Goal: Entertainment & Leisure: Consume media (video, audio)

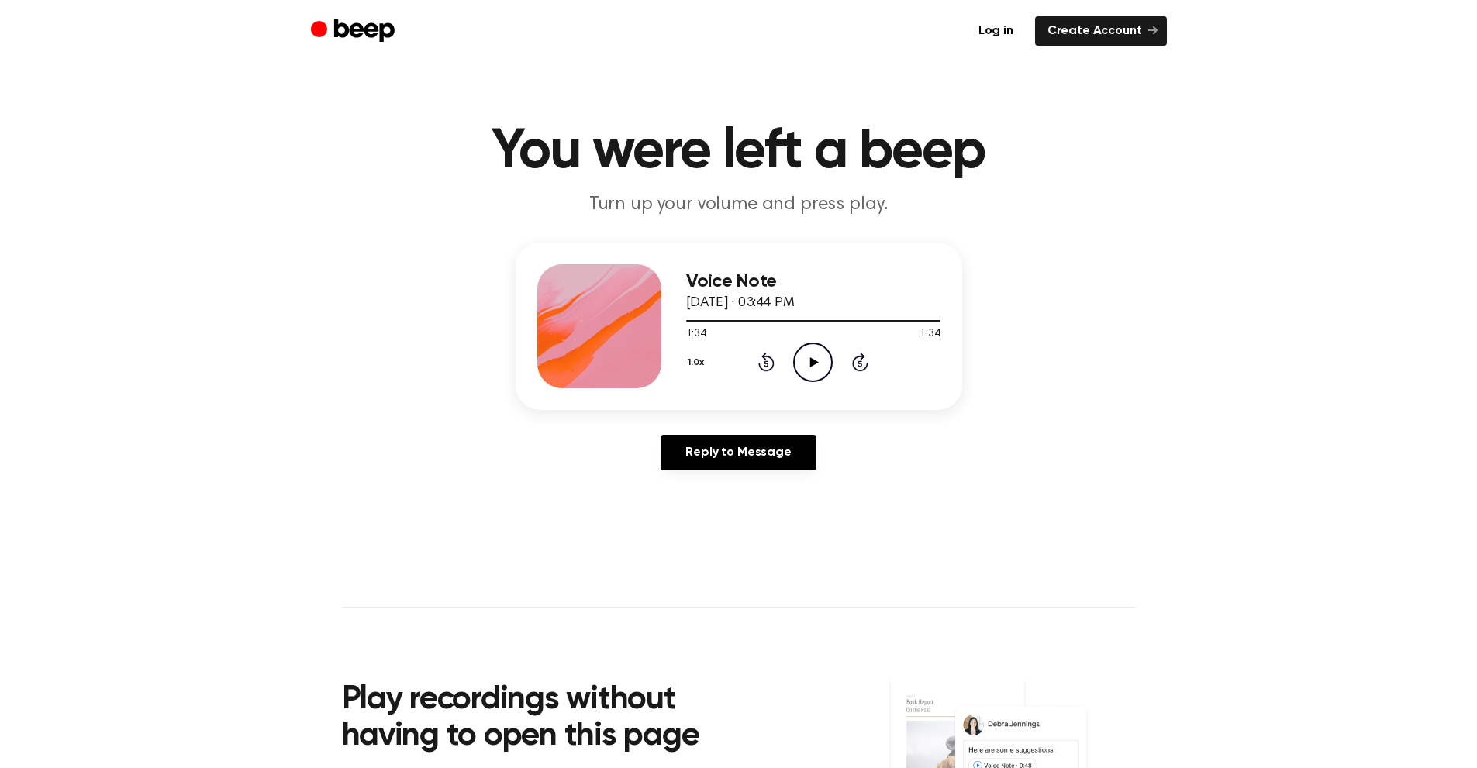
click at [806, 364] on icon "Play Audio" at bounding box center [813, 363] width 40 height 40
click at [686, 319] on div at bounding box center [813, 320] width 254 height 12
click at [716, 320] on div at bounding box center [813, 321] width 254 height 2
click at [811, 353] on icon "Pause Audio" at bounding box center [813, 363] width 40 height 40
click at [821, 371] on icon "Play Audio" at bounding box center [813, 363] width 40 height 40
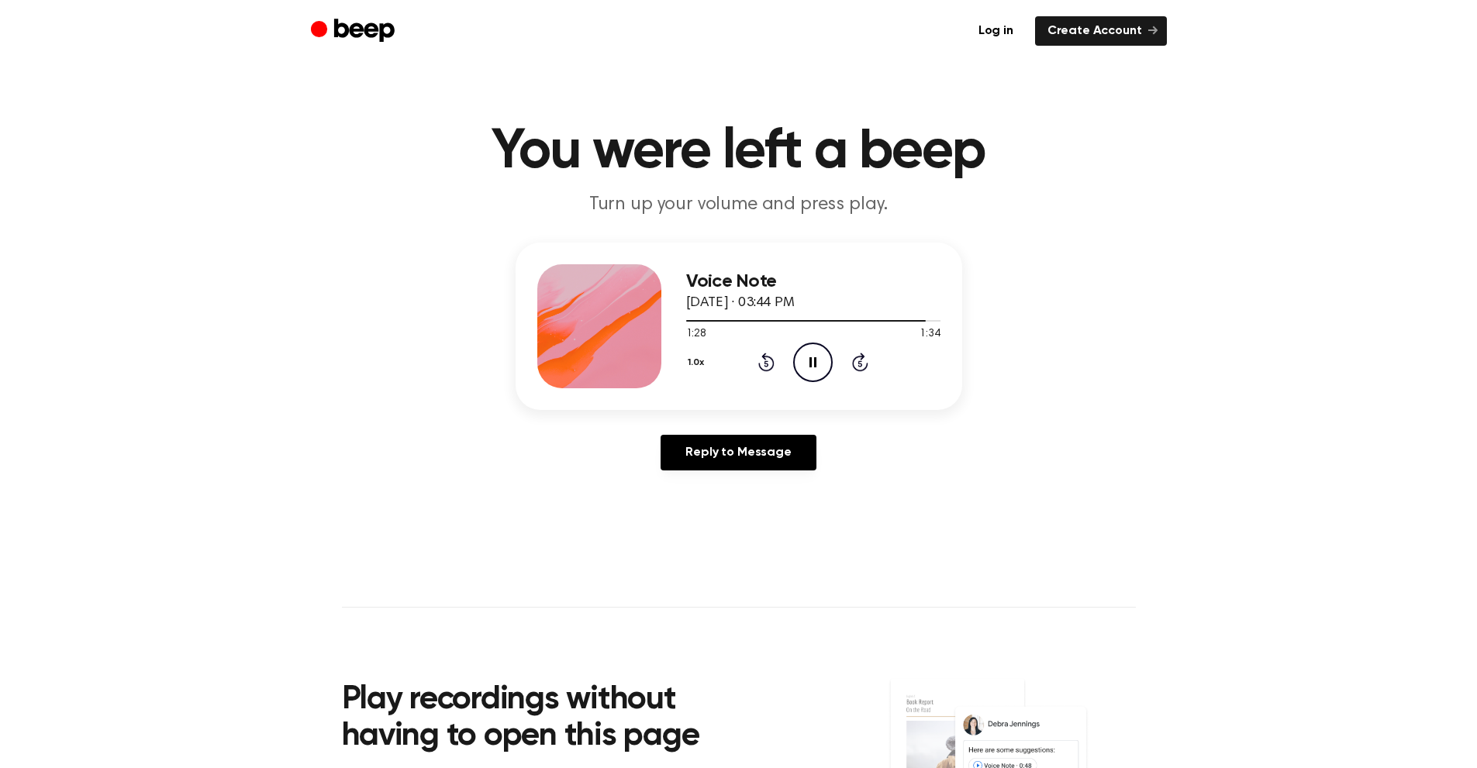
click at [813, 364] on icon "Pause Audio" at bounding box center [813, 363] width 40 height 40
click at [813, 364] on icon at bounding box center [814, 362] width 9 height 10
click at [813, 364] on icon "Pause Audio" at bounding box center [813, 363] width 40 height 40
click at [813, 354] on icon "Play Audio" at bounding box center [813, 363] width 40 height 40
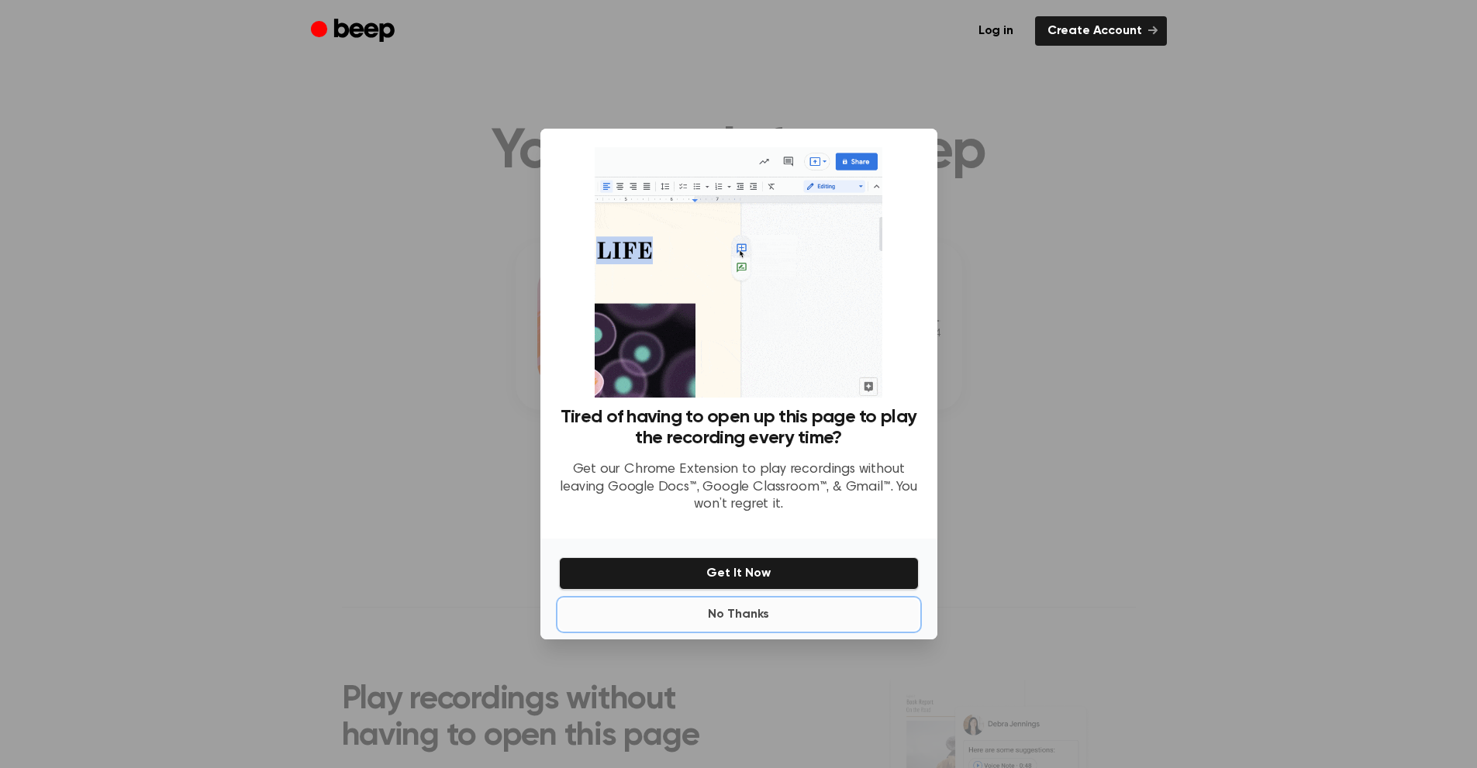
click at [743, 616] on button "No Thanks" at bounding box center [739, 614] width 360 height 31
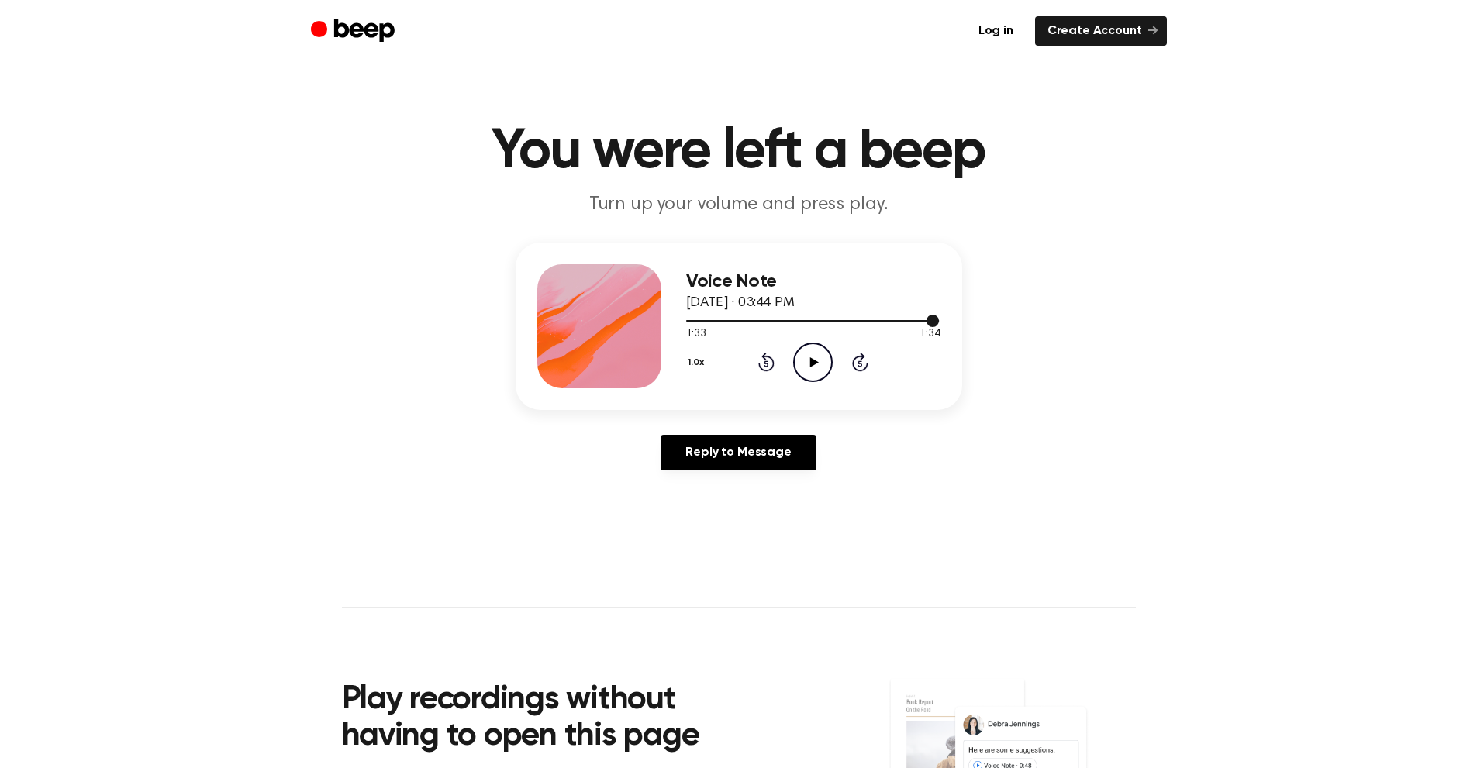
click at [692, 317] on div at bounding box center [813, 320] width 254 height 12
drag, startPoint x: 688, startPoint y: 320, endPoint x: 654, endPoint y: 326, distance: 33.8
click at [654, 326] on div "Voice Note [DATE] · 03:44 PM 0:02 1:34 Your browser does not support the [objec…" at bounding box center [739, 326] width 447 height 167
click at [1060, 340] on div "Voice Note [DATE] · 03:44 PM 0:02 1:34 Your browser does not support the [objec…" at bounding box center [739, 363] width 1440 height 240
